Goal: Information Seeking & Learning: Find specific fact

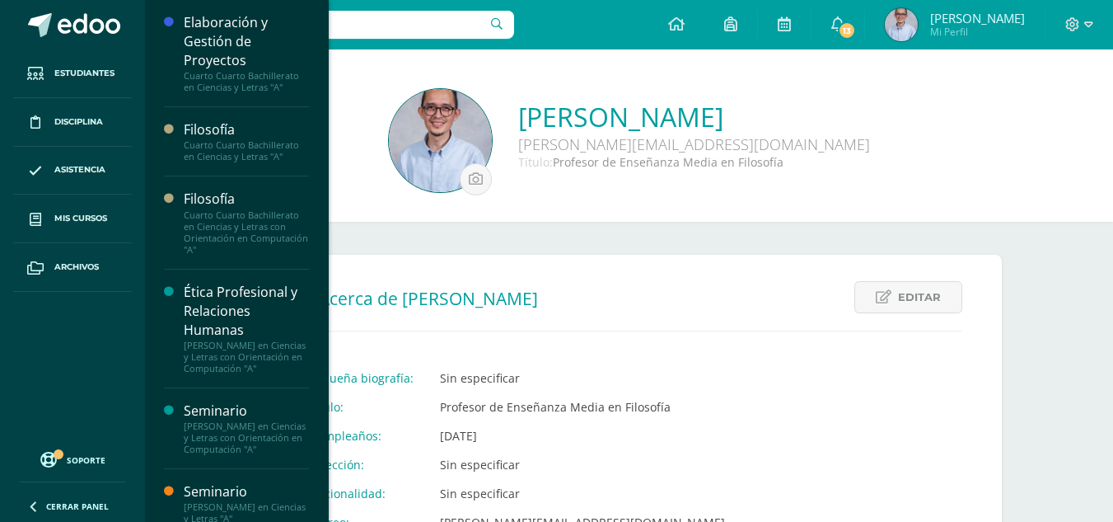
scroll to position [109, 0]
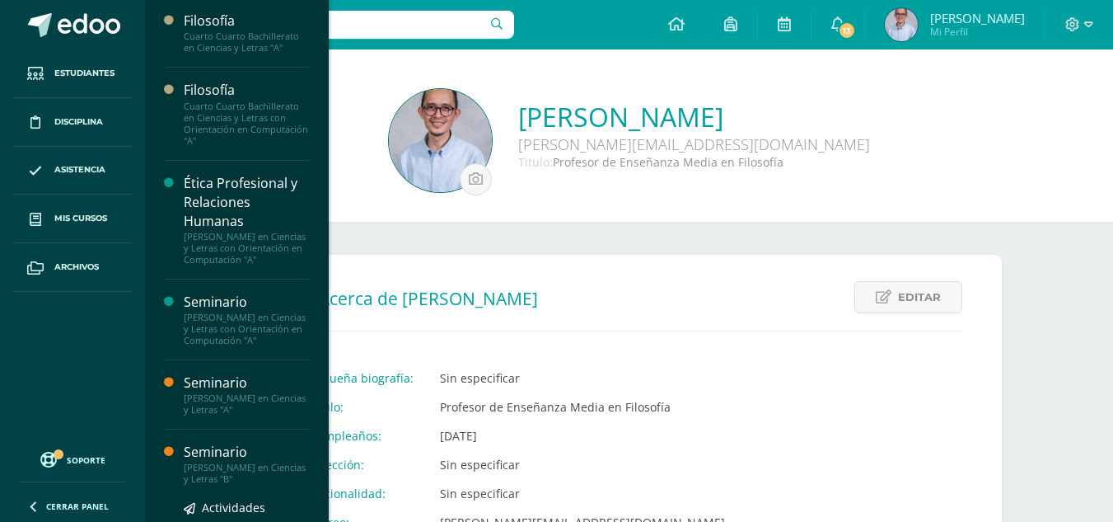
click at [213, 461] on div "Seminario" at bounding box center [246, 451] width 125 height 19
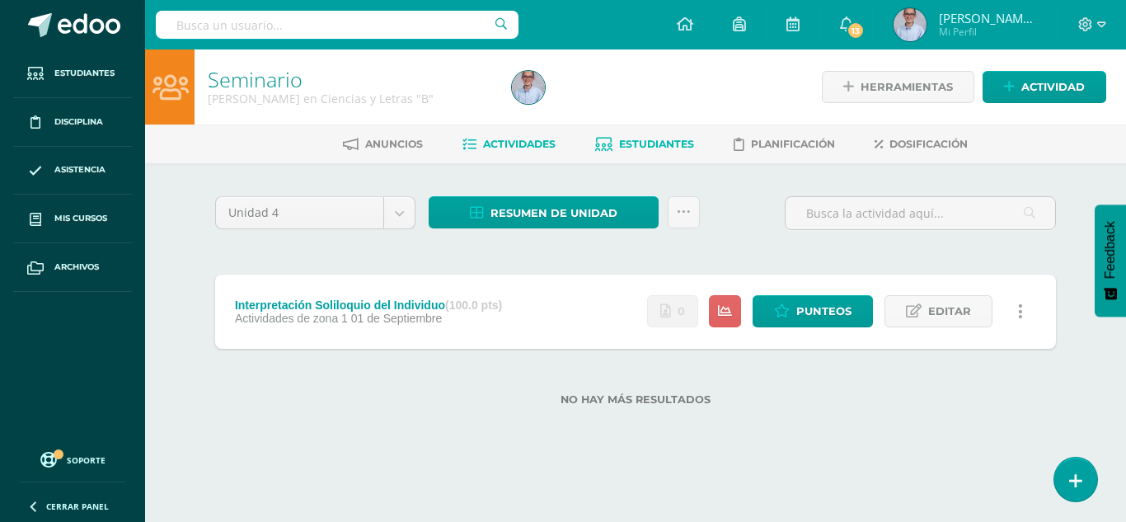
click at [677, 138] on span "Estudiantes" at bounding box center [656, 144] width 75 height 12
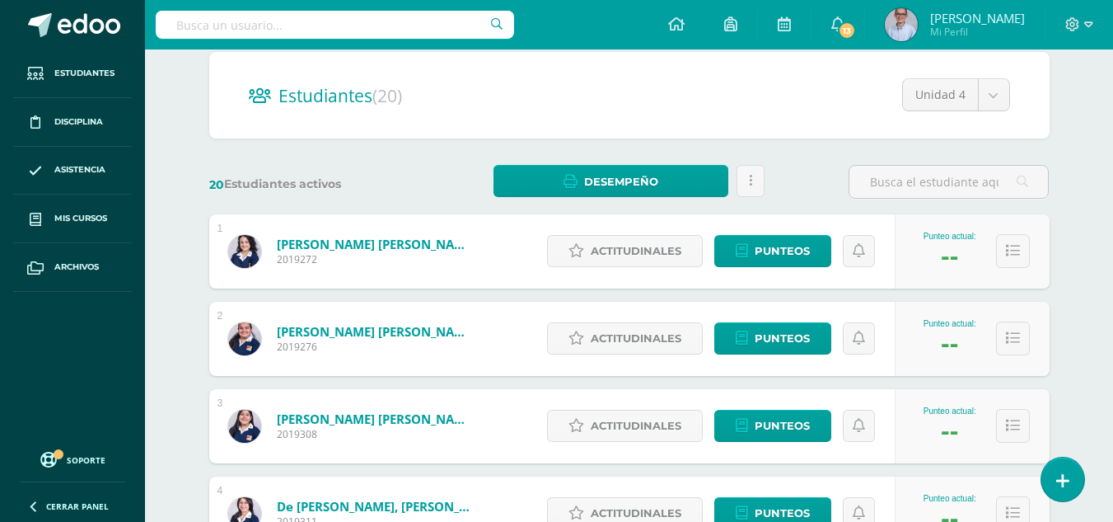
scroll to position [148, 0]
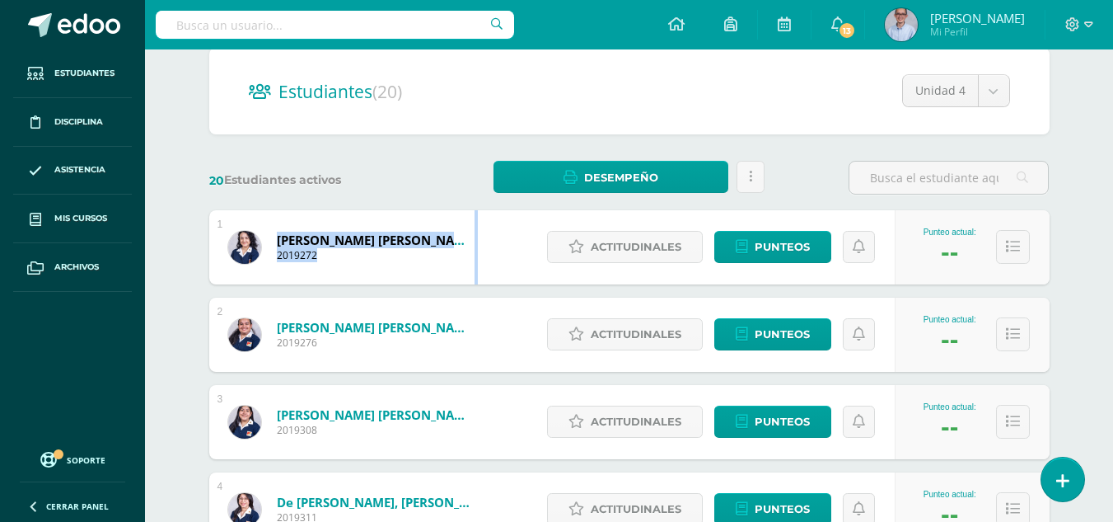
drag, startPoint x: 275, startPoint y: 241, endPoint x: 166, endPoint y: 237, distance: 109.6
click at [296, 258] on div "Arévalo Fuentes, Maria Jimena 2019272" at bounding box center [352, 247] width 286 height 74
click at [333, 279] on div "Arévalo Fuentes, Maria Jimena 2019272" at bounding box center [352, 247] width 286 height 74
drag, startPoint x: 274, startPoint y: 241, endPoint x: 462, endPoint y: 241, distance: 188.7
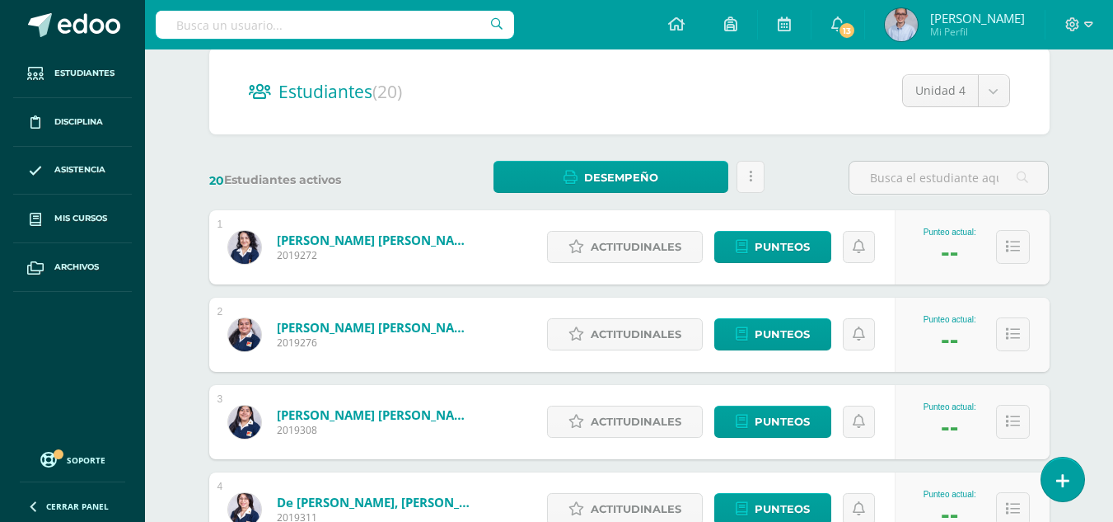
click at [462, 241] on div "Arévalo Fuentes, Maria Jimena 2019272" at bounding box center [352, 247] width 286 height 74
copy span "Arévalo Fuentes, Maria Jimena"
click at [275, 327] on div "Cárcamo Sandoval, Ximena Maria 2019276" at bounding box center [352, 334] width 286 height 74
drag, startPoint x: 275, startPoint y: 327, endPoint x: 457, endPoint y: 328, distance: 181.3
click at [457, 328] on div "Cárcamo Sandoval, Ximena Maria 2019276" at bounding box center [352, 334] width 286 height 74
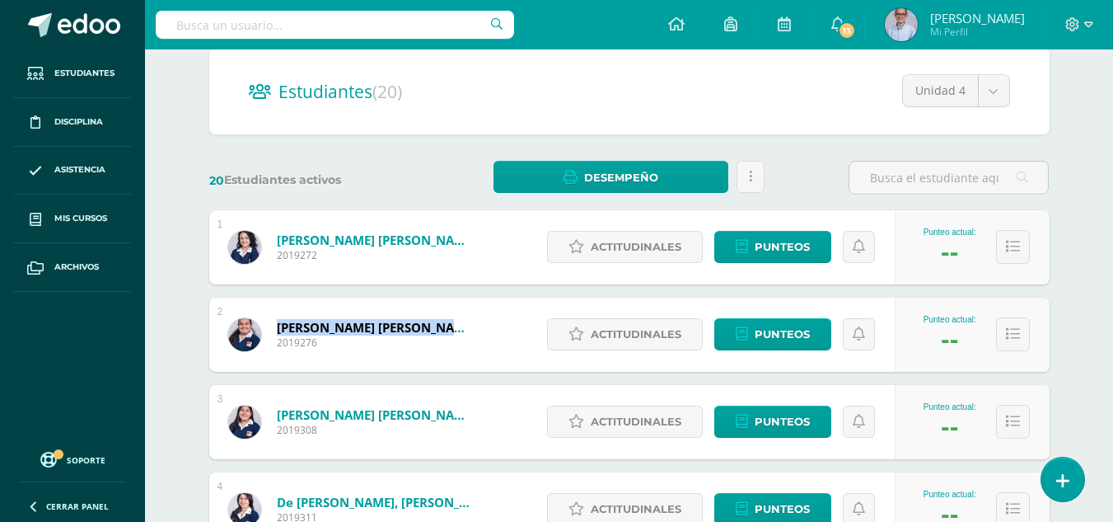
copy span "Cárcamo Sandoval, Ximena M"
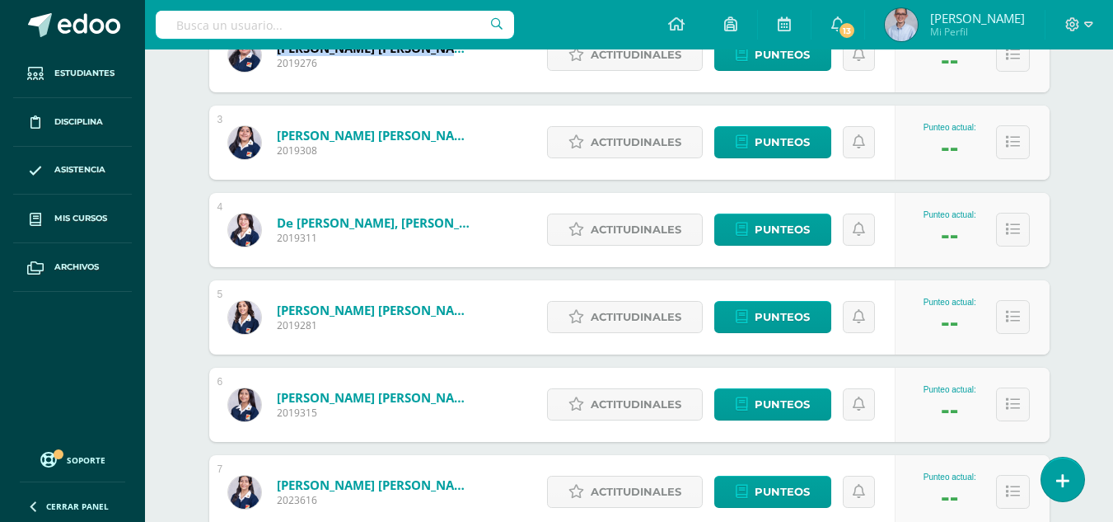
scroll to position [447, 0]
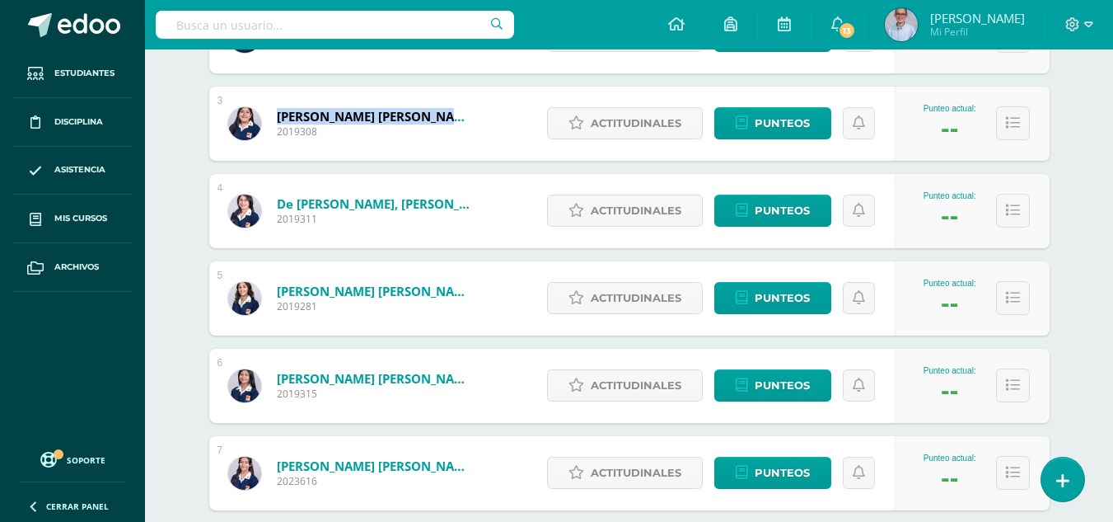
drag, startPoint x: 274, startPoint y: 116, endPoint x: 434, endPoint y: 122, distance: 160.0
click at [434, 122] on div "Chiroy Méndez, Ana Luisa 2019308" at bounding box center [352, 124] width 286 height 74
copy span "Chiroy Méndez, Ana Luisa"
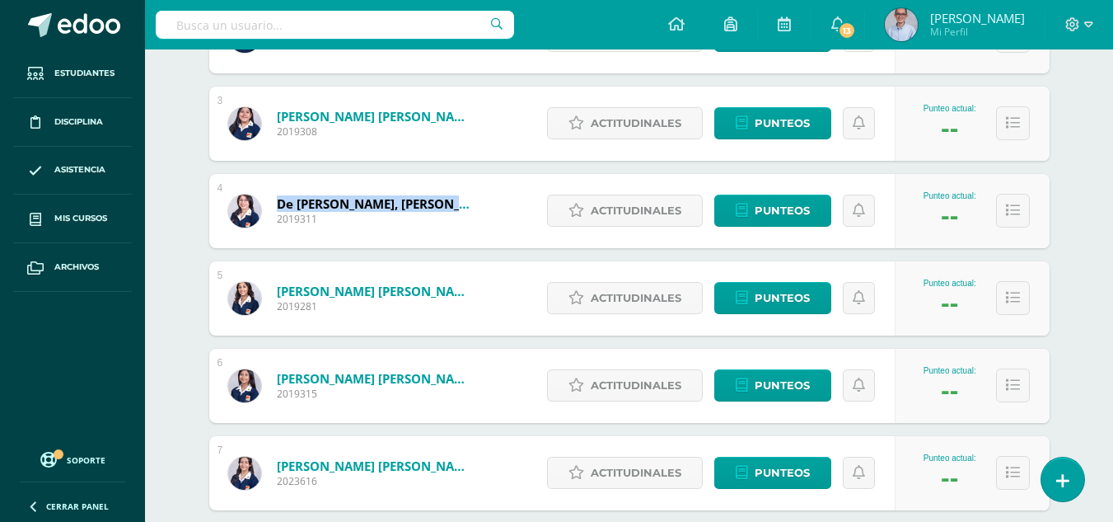
drag, startPoint x: 276, startPoint y: 204, endPoint x: 471, endPoint y: 204, distance: 195.3
click at [471, 204] on div "de León Quevedo, María Jimena 2019311" at bounding box center [352, 211] width 286 height 74
copy span "de León Quevedo, María Jimena"
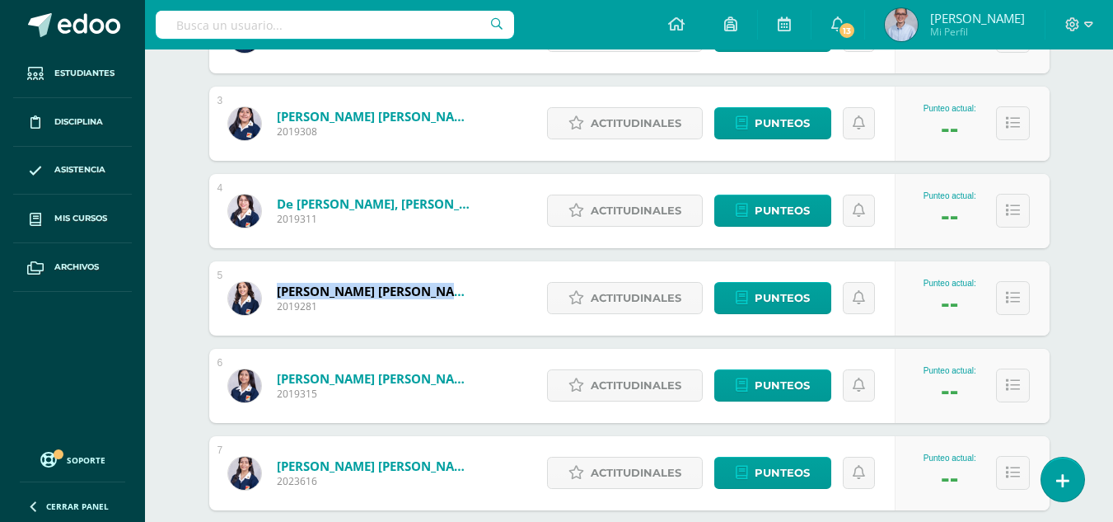
drag, startPoint x: 275, startPoint y: 288, endPoint x: 456, endPoint y: 296, distance: 180.6
click at [456, 296] on div "Gomez López, Daniela Marisabel 2019281" at bounding box center [352, 298] width 286 height 74
copy span "Gomez López, Daniela Marisa"
drag, startPoint x: 275, startPoint y: 375, endPoint x: 457, endPoint y: 384, distance: 181.5
click at [457, 384] on div "González Recinos, Luz Camila 2019315" at bounding box center [352, 386] width 286 height 74
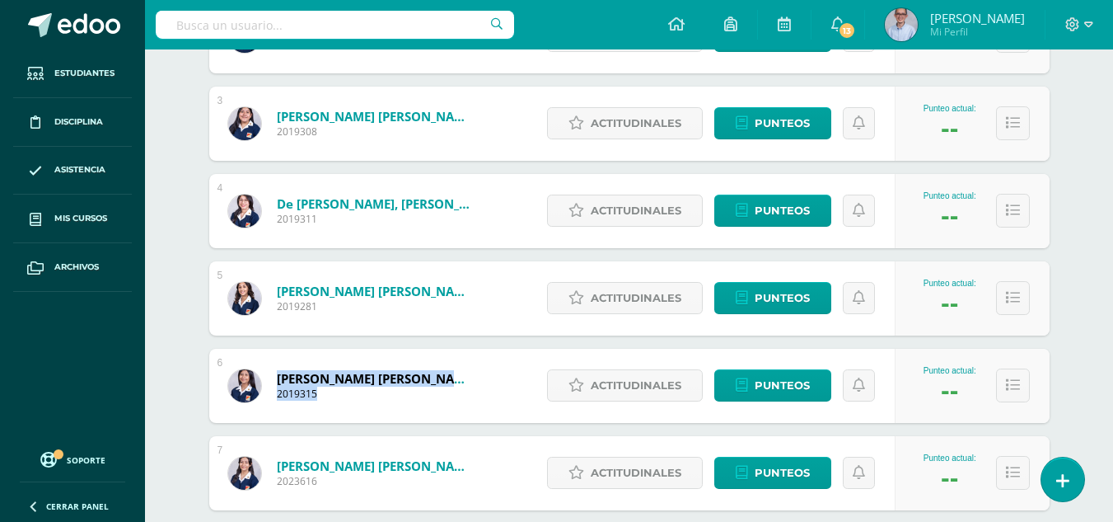
copy span "González Recinos, Luz Camila 2019315"
drag, startPoint x: 274, startPoint y: 378, endPoint x: 457, endPoint y: 377, distance: 182.1
click at [457, 377] on div "González Recinos, Luz Camila 2019315" at bounding box center [352, 386] width 286 height 74
copy span "González Recinos, Luz Camila"
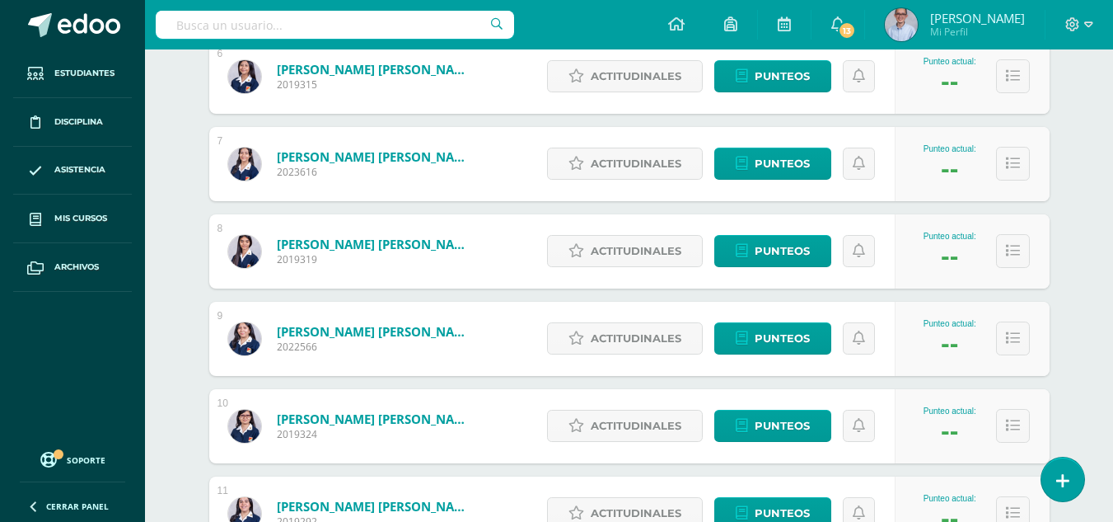
scroll to position [775, 0]
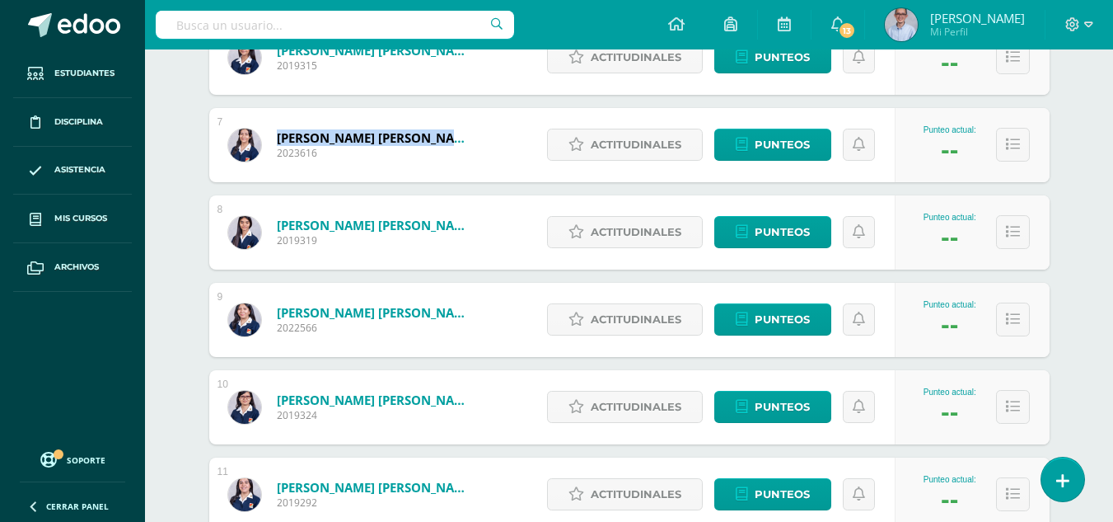
drag, startPoint x: 273, startPoint y: 137, endPoint x: 467, endPoint y: 137, distance: 194.5
click at [467, 137] on div "Gutiérrez Pérez, Magda Yolanda de Jesús 2023616" at bounding box center [352, 145] width 286 height 74
copy span "Gutiérrez Pérez, Magda Yoland"
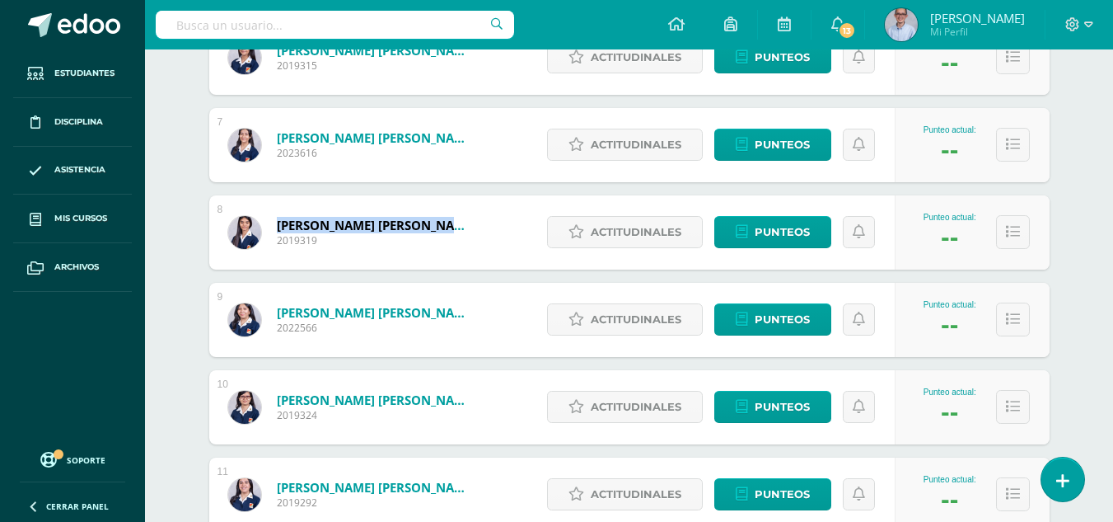
drag, startPoint x: 274, startPoint y: 222, endPoint x: 427, endPoint y: 226, distance: 153.3
click at [427, 226] on div "López Aguilar, Ana Belen 2019319" at bounding box center [352, 232] width 286 height 74
copy span "López Aguilar, Ana Belen"
drag, startPoint x: 275, startPoint y: 312, endPoint x: 457, endPoint y: 314, distance: 181.3
click at [457, 314] on div "Molina López, Scarlett Camila 2022566" at bounding box center [352, 320] width 286 height 74
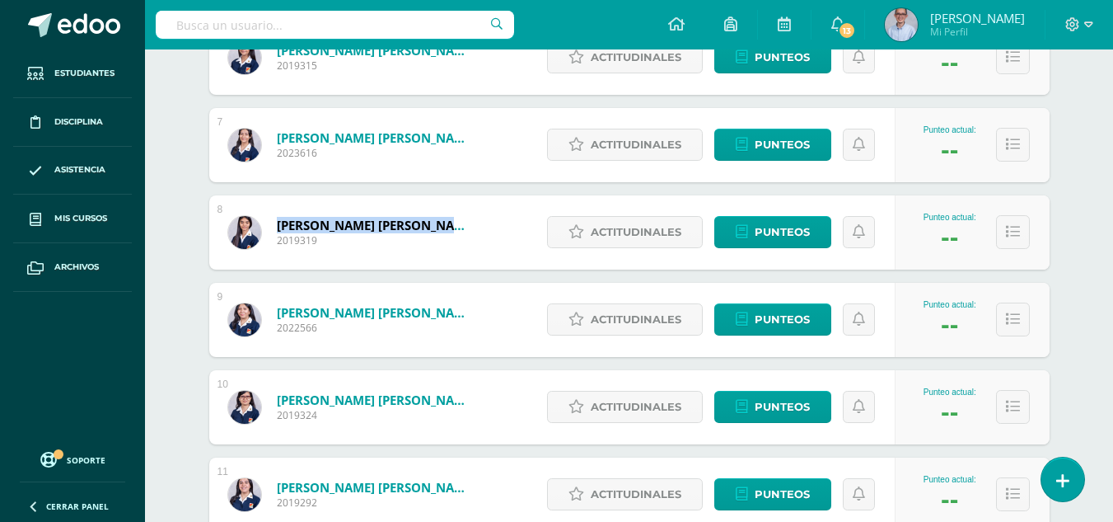
copy span "Molina López, Scarlett Camila"
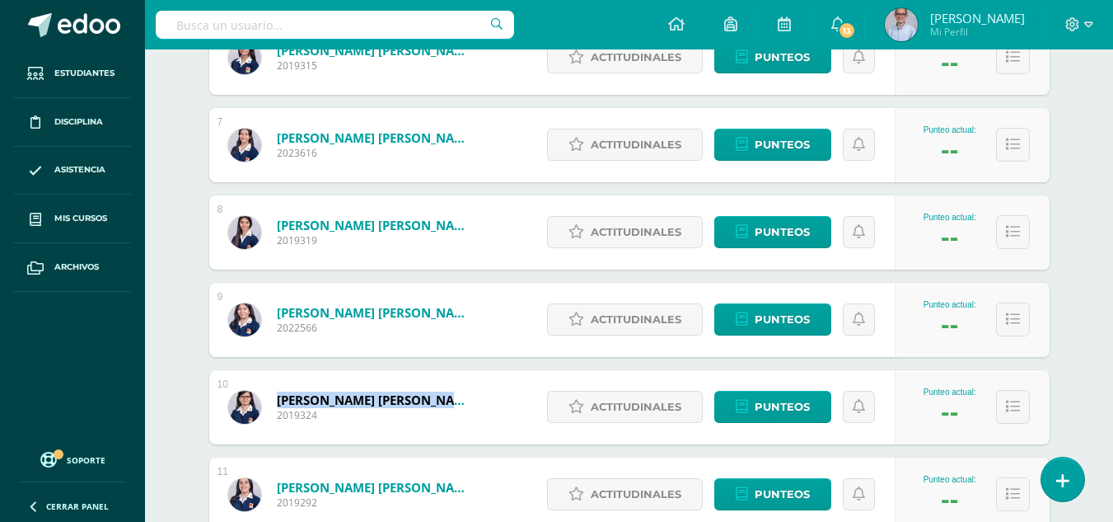
drag, startPoint x: 275, startPoint y: 395, endPoint x: 460, endPoint y: 395, distance: 184.6
click at [460, 395] on div "Montepeque Carrera, María del Carmen 2019324" at bounding box center [352, 407] width 286 height 74
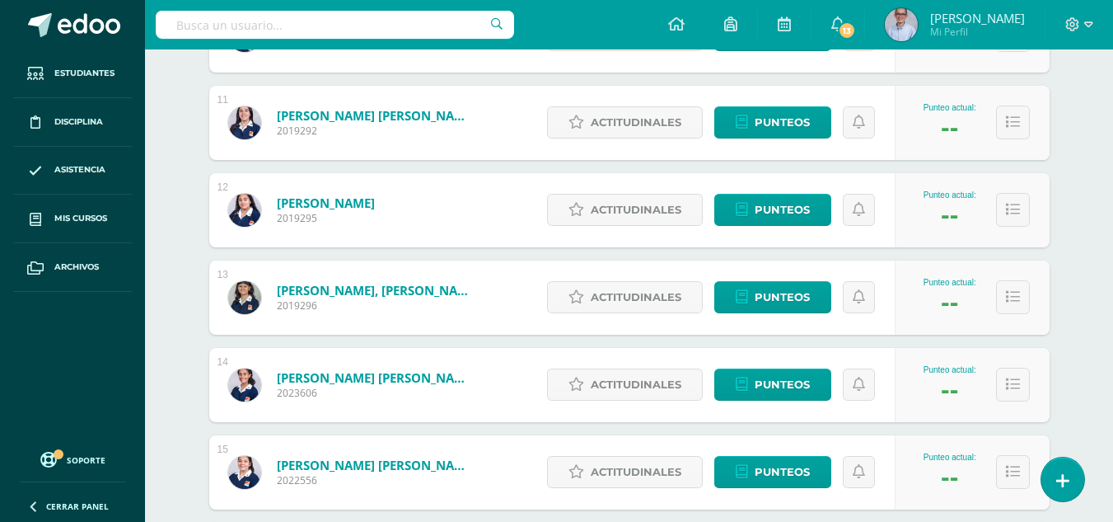
scroll to position [1154, 0]
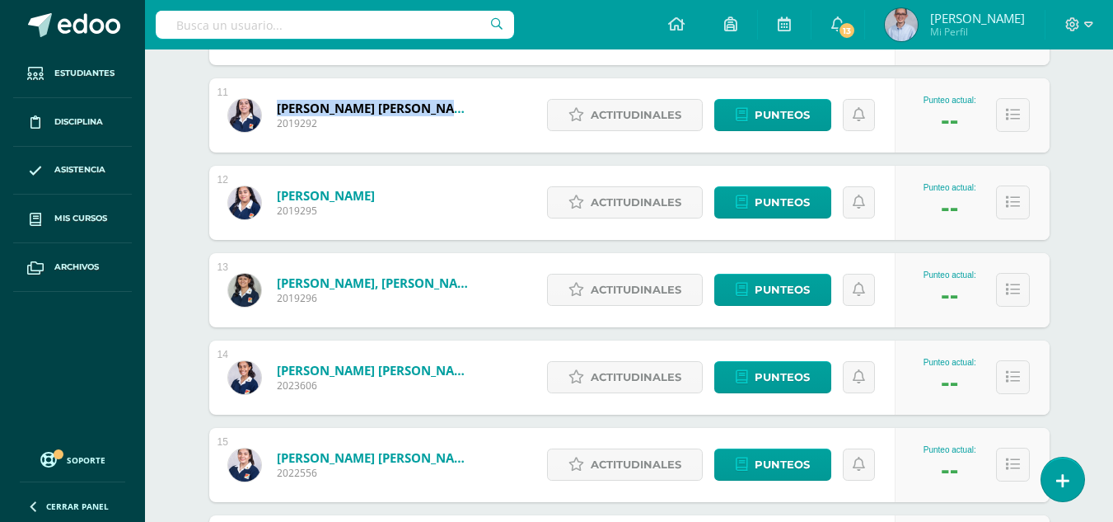
drag, startPoint x: 274, startPoint y: 107, endPoint x: 458, endPoint y: 101, distance: 183.9
click at [458, 101] on div "Muñoz Lemus, Claudia Alejandra 2019292" at bounding box center [352, 115] width 286 height 74
drag, startPoint x: 274, startPoint y: 195, endPoint x: 462, endPoint y: 195, distance: 187.9
click at [396, 195] on div "Ortega Valenzuela, Karla Victoria 2019295" at bounding box center [302, 203] width 186 height 74
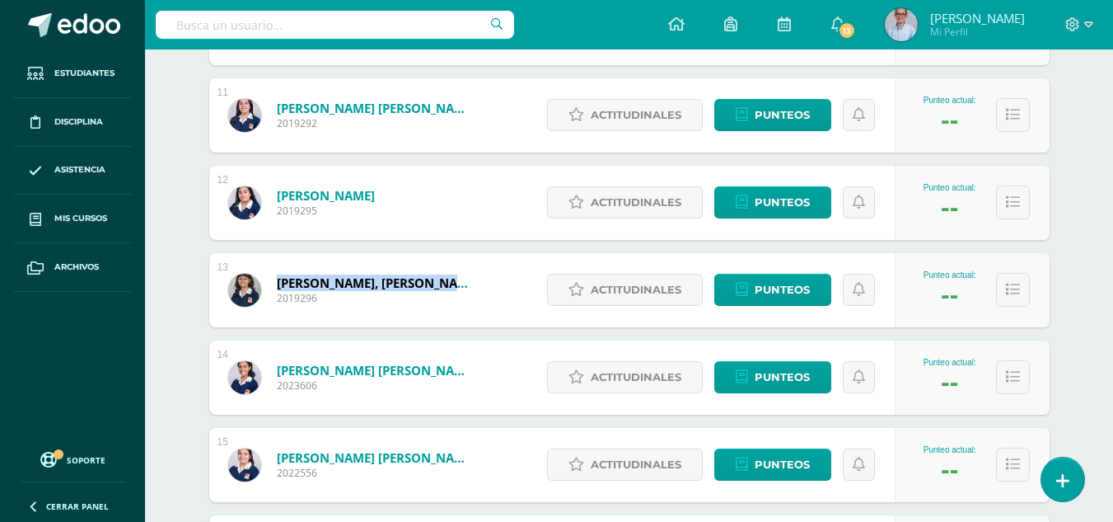
drag, startPoint x: 274, startPoint y: 282, endPoint x: 453, endPoint y: 282, distance: 178.8
click at [453, 282] on div "Paz Oliva, Gabriela Fernanda 2019296" at bounding box center [352, 290] width 286 height 74
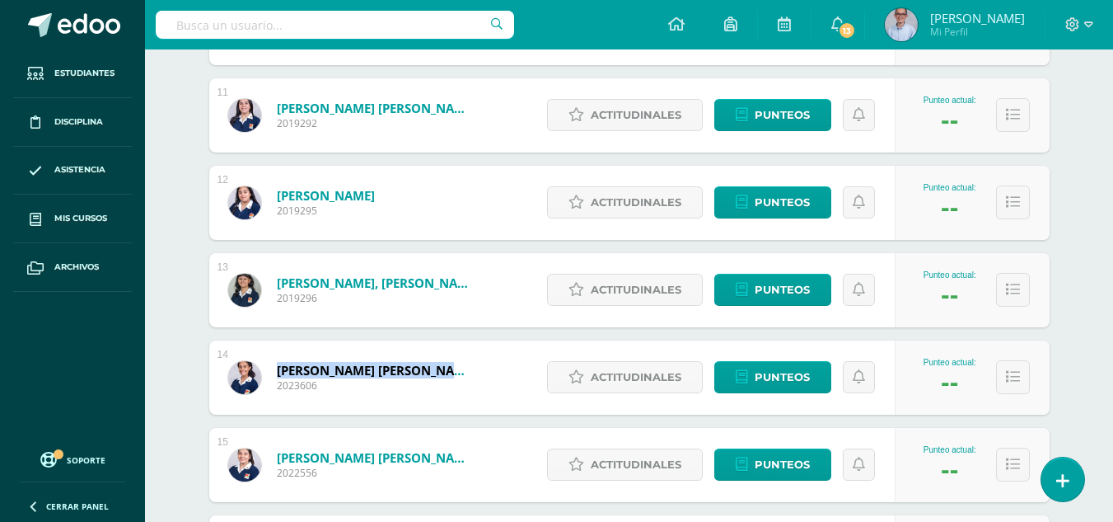
drag, startPoint x: 274, startPoint y: 368, endPoint x: 436, endPoint y: 373, distance: 161.6
click at [436, 373] on div "Pérez Arias, Isabella María 2023606" at bounding box center [352, 377] width 286 height 74
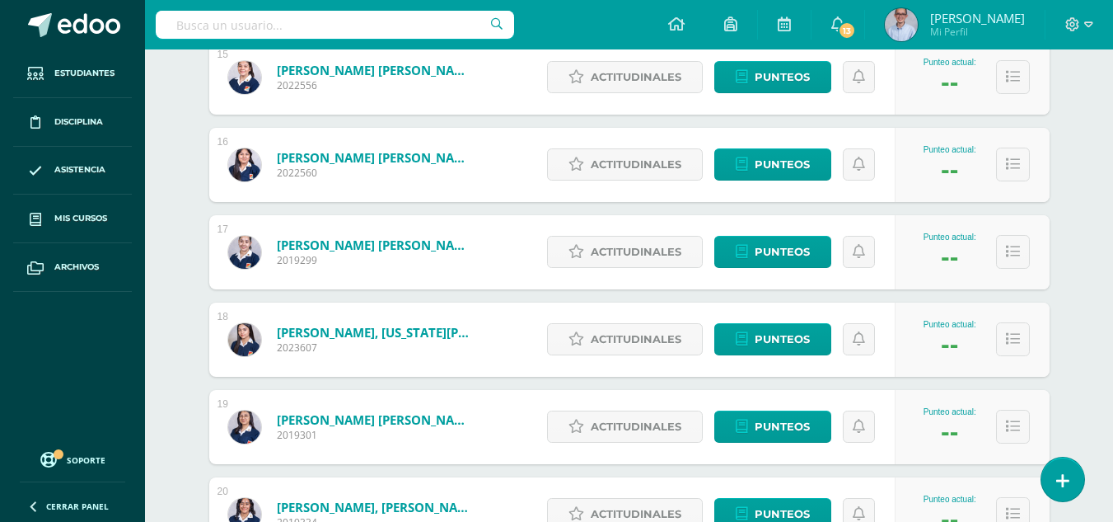
scroll to position [1544, 0]
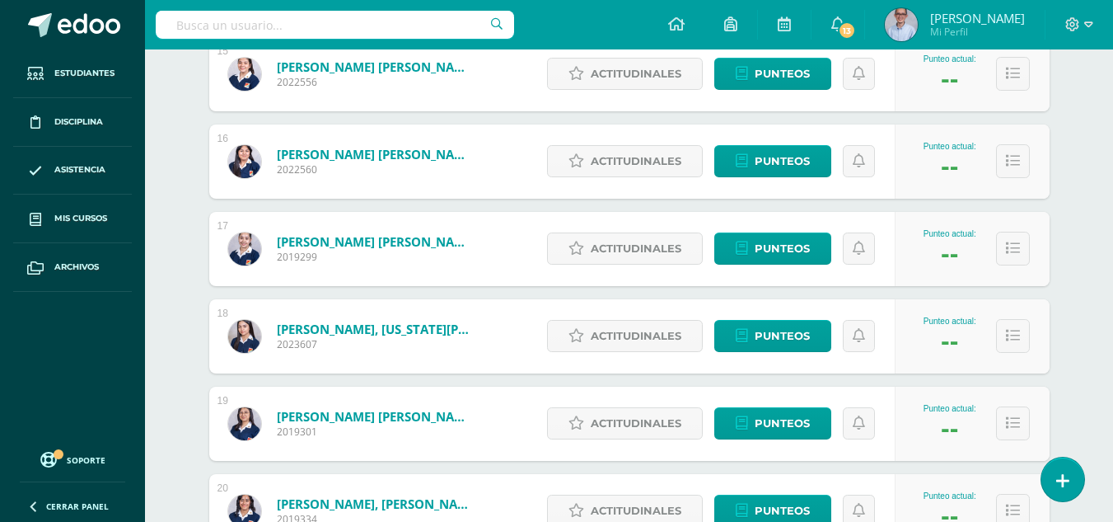
drag, startPoint x: 275, startPoint y: 65, endPoint x: 458, endPoint y: 73, distance: 183.1
click at [458, 73] on div "Ramírez Solares, Maria del Rocio 2022556" at bounding box center [352, 74] width 286 height 74
drag, startPoint x: 274, startPoint y: 155, endPoint x: 466, endPoint y: 157, distance: 192.0
click at [466, 157] on div "Rosales Castañón, Fátima Sofia 2022560" at bounding box center [352, 161] width 286 height 74
drag, startPoint x: 275, startPoint y: 241, endPoint x: 466, endPoint y: 245, distance: 191.2
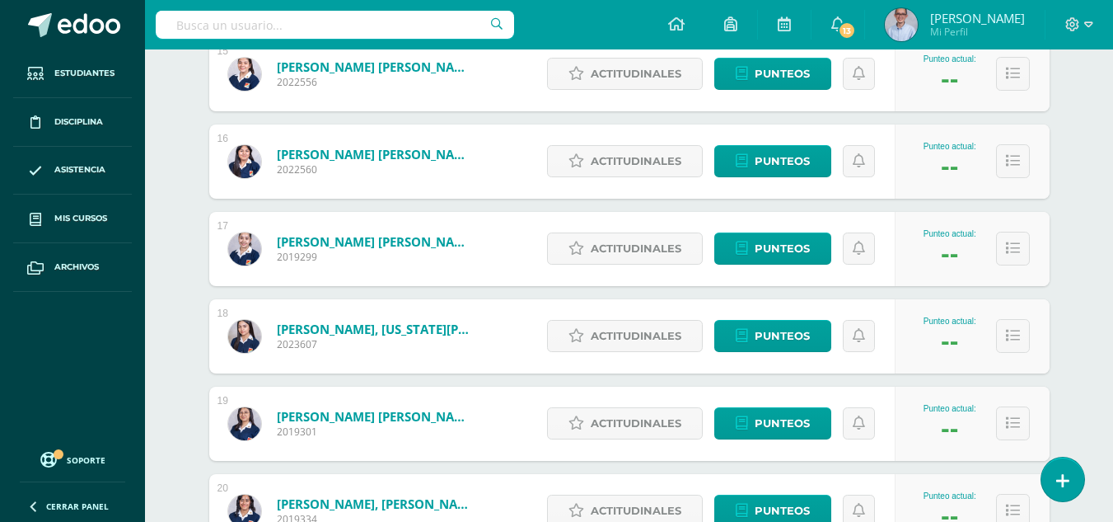
click at [466, 245] on div "Santizo Cruz, Andrea Alejandra 2019299" at bounding box center [352, 249] width 286 height 74
drag, startPoint x: 274, startPoint y: 324, endPoint x: 458, endPoint y: 326, distance: 183.8
click at [458, 326] on div "Santos Osuna, Virginia Alexandra 2023607" at bounding box center [352, 336] width 286 height 74
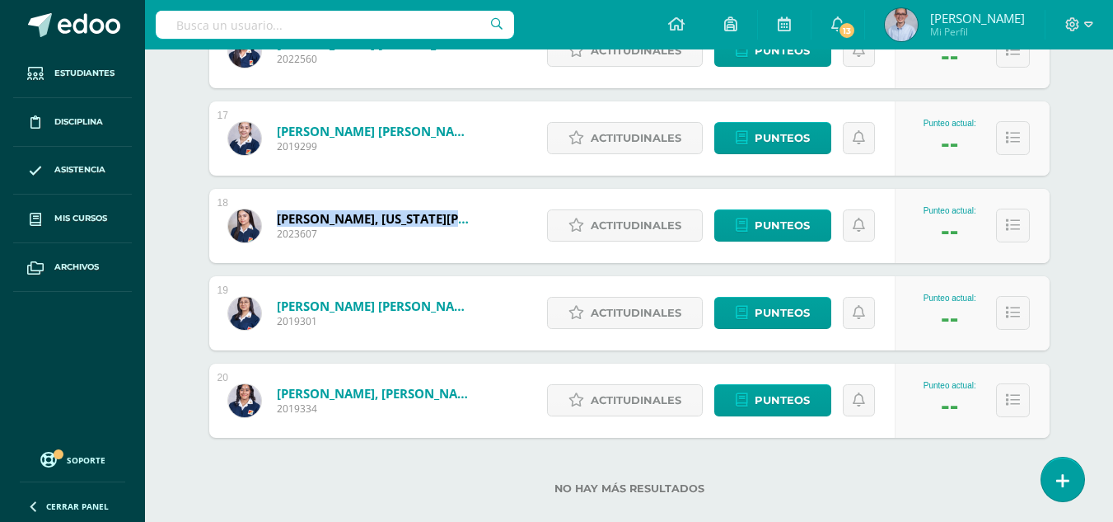
scroll to position [1680, 0]
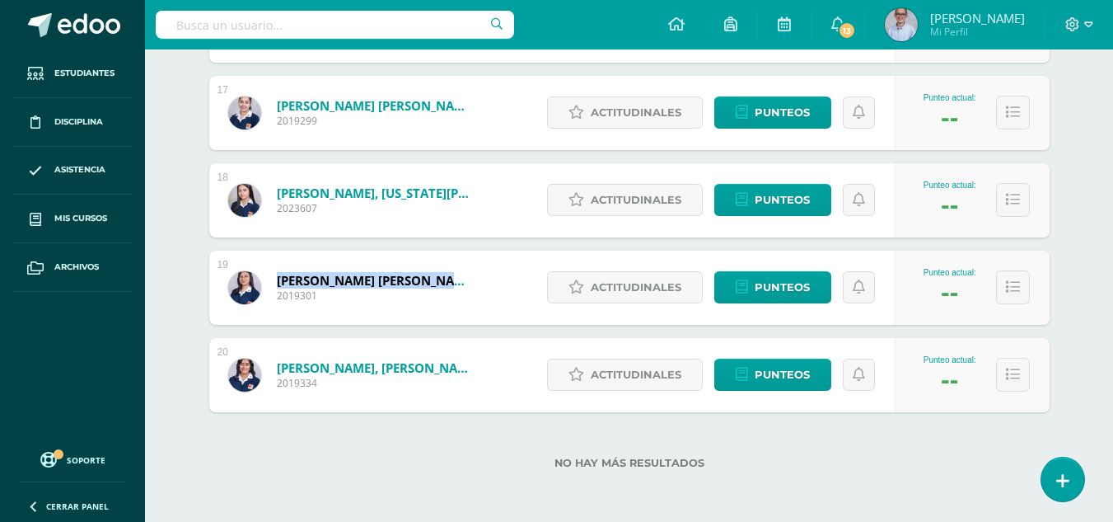
drag, startPoint x: 273, startPoint y: 279, endPoint x: 452, endPoint y: 283, distance: 178.9
click at [452, 283] on div "Vargas Romero, Marian Sofia 2019301" at bounding box center [352, 288] width 286 height 74
drag, startPoint x: 274, startPoint y: 365, endPoint x: 470, endPoint y: 371, distance: 195.4
click at [470, 371] on div "Velasquez Lima, Andrea Celeste 2019334" at bounding box center [352, 375] width 286 height 74
